Goal: Information Seeking & Learning: Learn about a topic

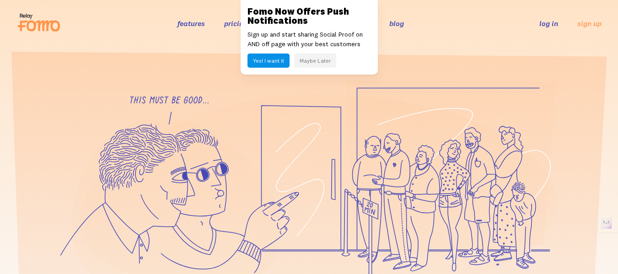
click at [321, 59] on button "Maybe Later" at bounding box center [315, 60] width 42 height 14
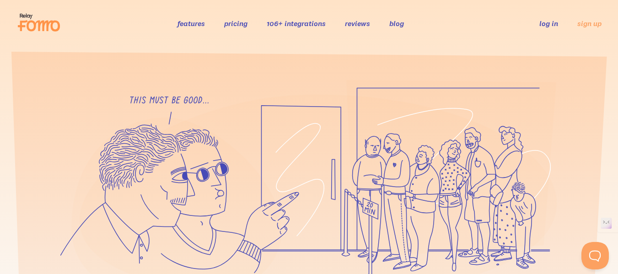
click at [244, 24] on link "pricing" at bounding box center [235, 23] width 23 height 9
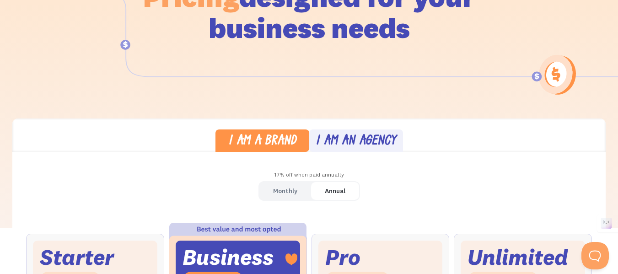
scroll to position [152, 0]
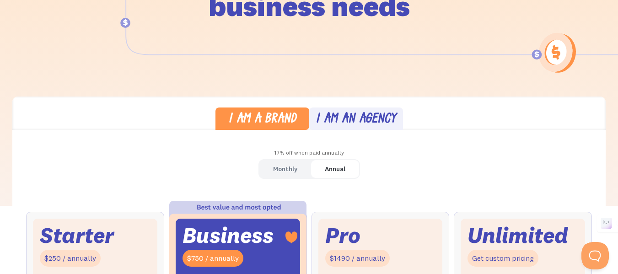
click at [278, 160] on link "Monthly" at bounding box center [285, 169] width 52 height 18
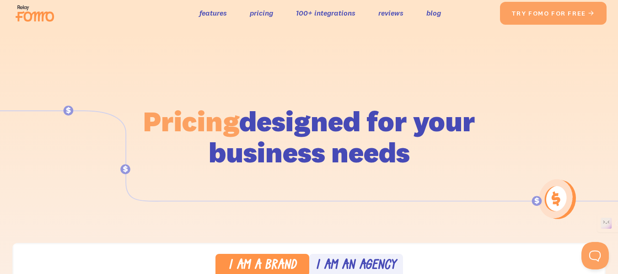
scroll to position [0, 0]
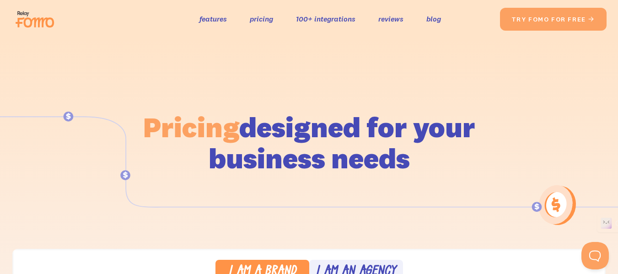
click at [29, 24] on img at bounding box center [37, 19] width 51 height 29
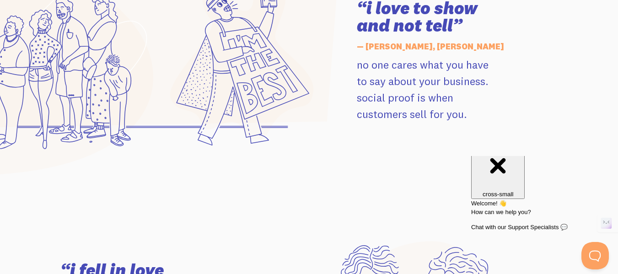
click at [521, 167] on div "Close cross-small" at bounding box center [497, 166] width 46 height 61
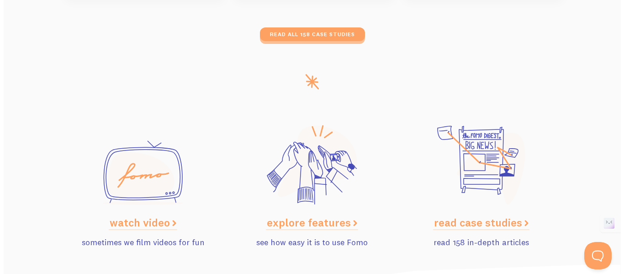
scroll to position [4492, 0]
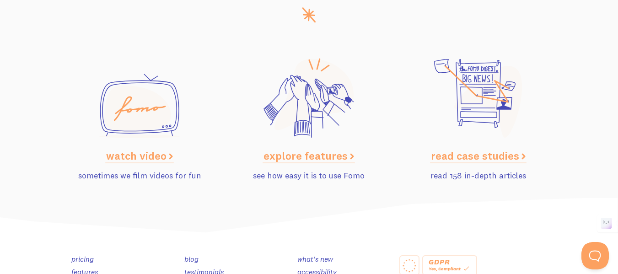
click at [112, 153] on link "watch video" at bounding box center [139, 156] width 67 height 14
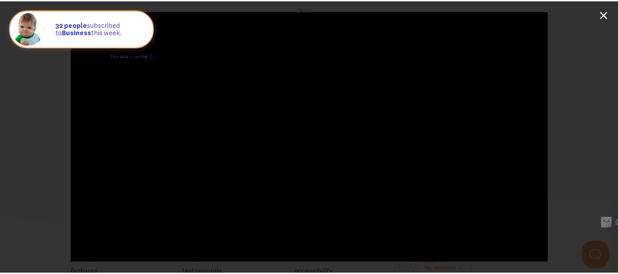
scroll to position [16, 0]
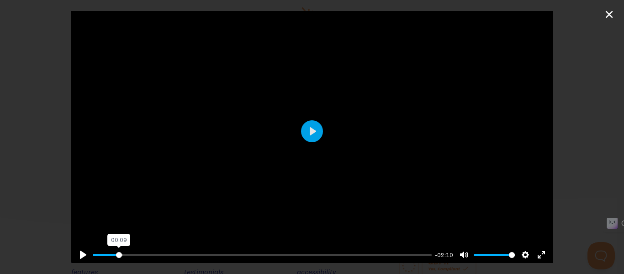
click at [118, 251] on input "Seek" at bounding box center [262, 255] width 339 height 9
click at [110, 251] on input "Seek" at bounding box center [262, 255] width 339 height 9
click at [518, 251] on button "Settings" at bounding box center [525, 254] width 15 height 15
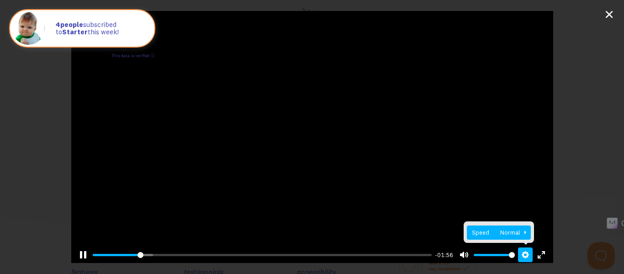
click at [503, 228] on span "Speed Normal" at bounding box center [495, 232] width 47 height 10
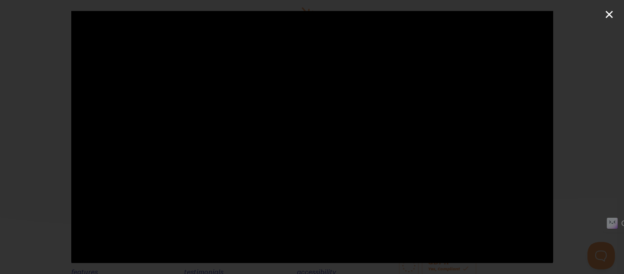
click at [599, 81] on div "Pause Play % buffered 00:40 -00:01 Unmute Mute Disable captions Enable captions…" at bounding box center [312, 137] width 624 height 274
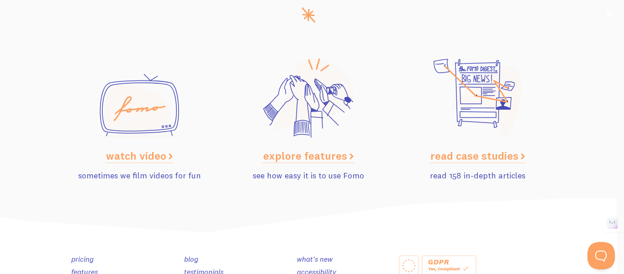
type input "99.5"
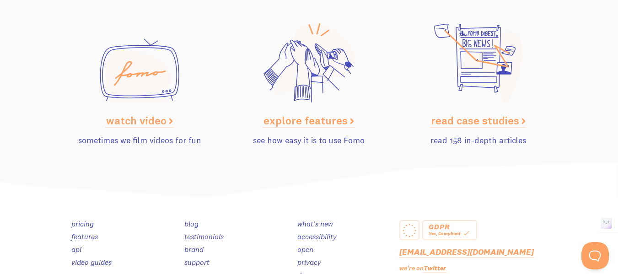
scroll to position [4629, 0]
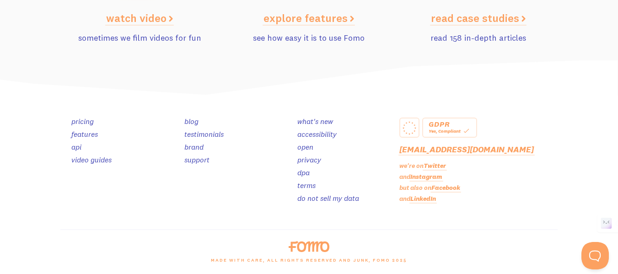
click at [106, 158] on link "video guides" at bounding box center [91, 159] width 40 height 9
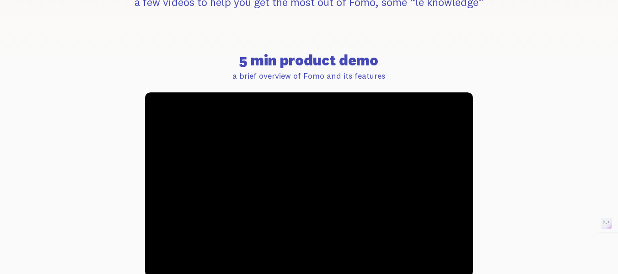
click at [309, 200] on div at bounding box center [309, 184] width 328 height 184
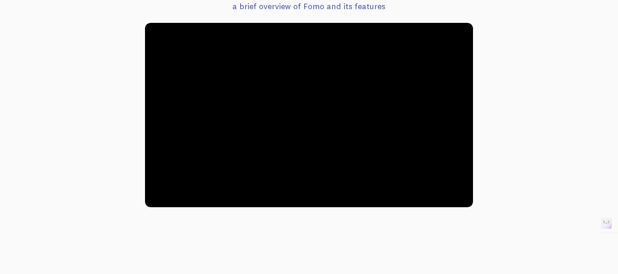
scroll to position [305, 0]
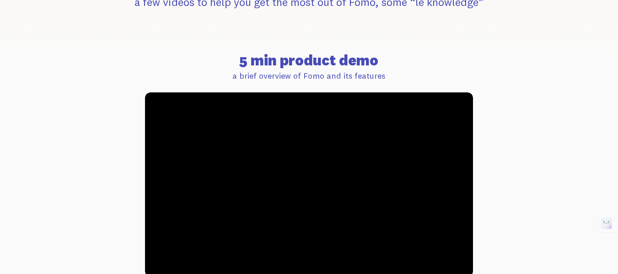
click at [335, 168] on div at bounding box center [309, 184] width 328 height 184
click at [318, 165] on div at bounding box center [309, 184] width 328 height 184
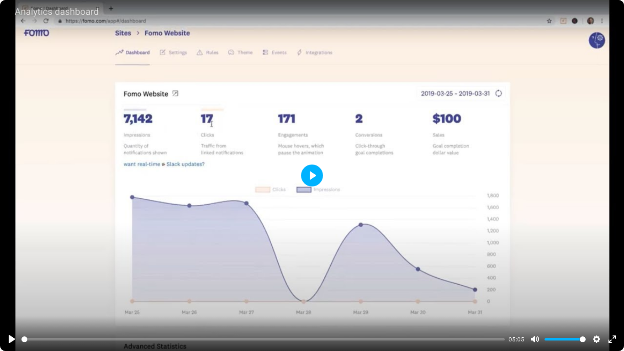
click at [310, 175] on button "Play" at bounding box center [312, 176] width 22 height 22
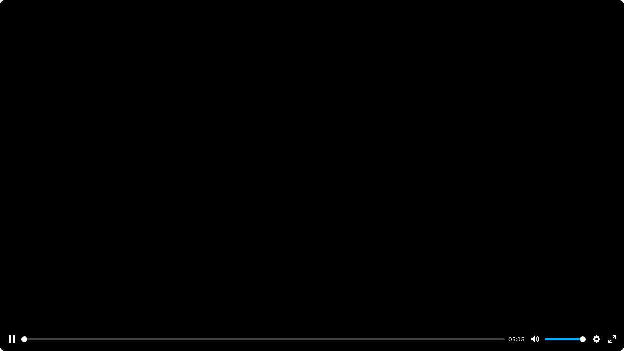
click at [310, 175] on div at bounding box center [312, 175] width 624 height 351
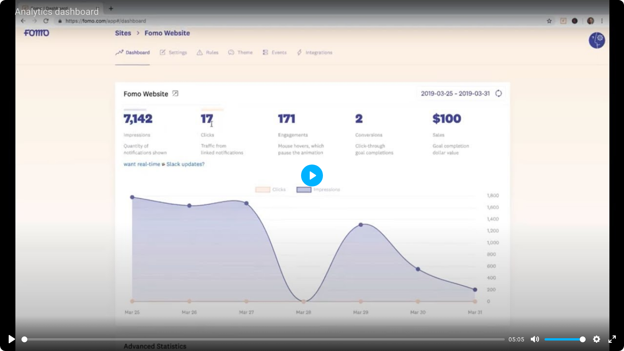
click at [310, 175] on button "Play" at bounding box center [312, 176] width 22 height 22
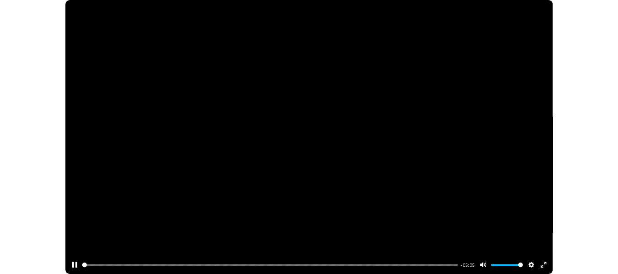
scroll to position [0, 0]
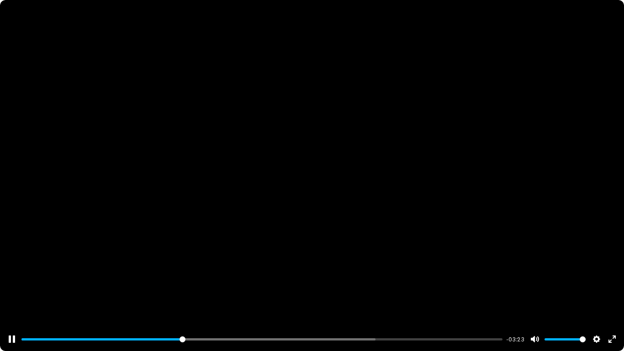
click at [330, 273] on div at bounding box center [312, 175] width 624 height 351
click at [308, 231] on div at bounding box center [312, 175] width 624 height 351
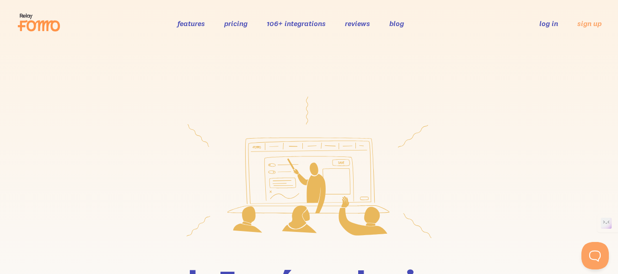
click at [294, 22] on link "106+ integrations" at bounding box center [296, 23] width 59 height 9
type input "85.19"
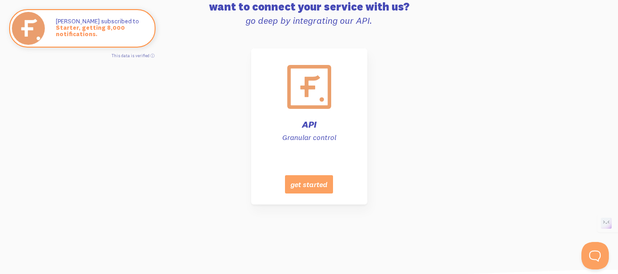
scroll to position [4704, 0]
